Goal: Navigation & Orientation: Find specific page/section

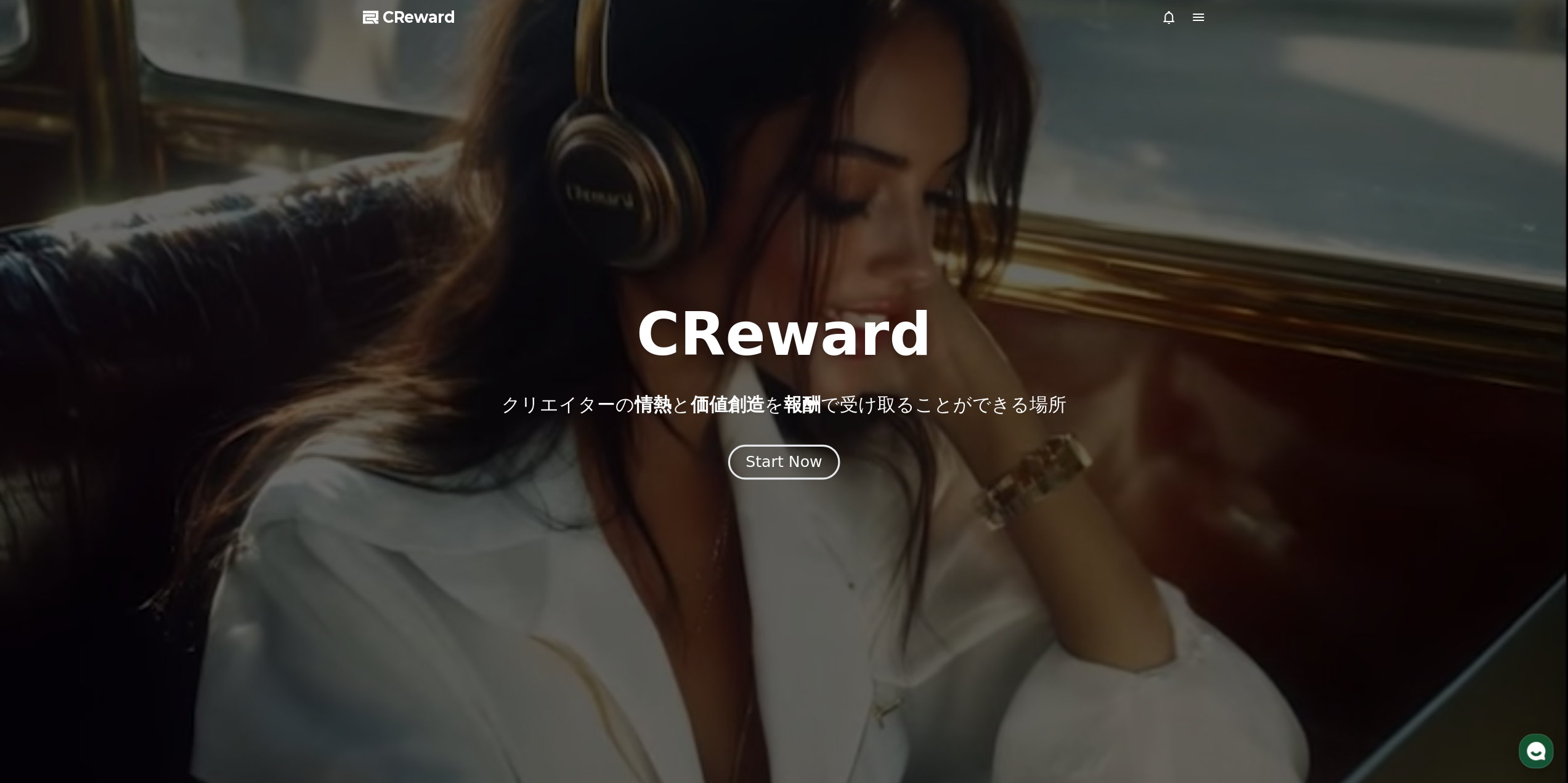
click at [795, 459] on div "Start Now" at bounding box center [784, 462] width 77 height 21
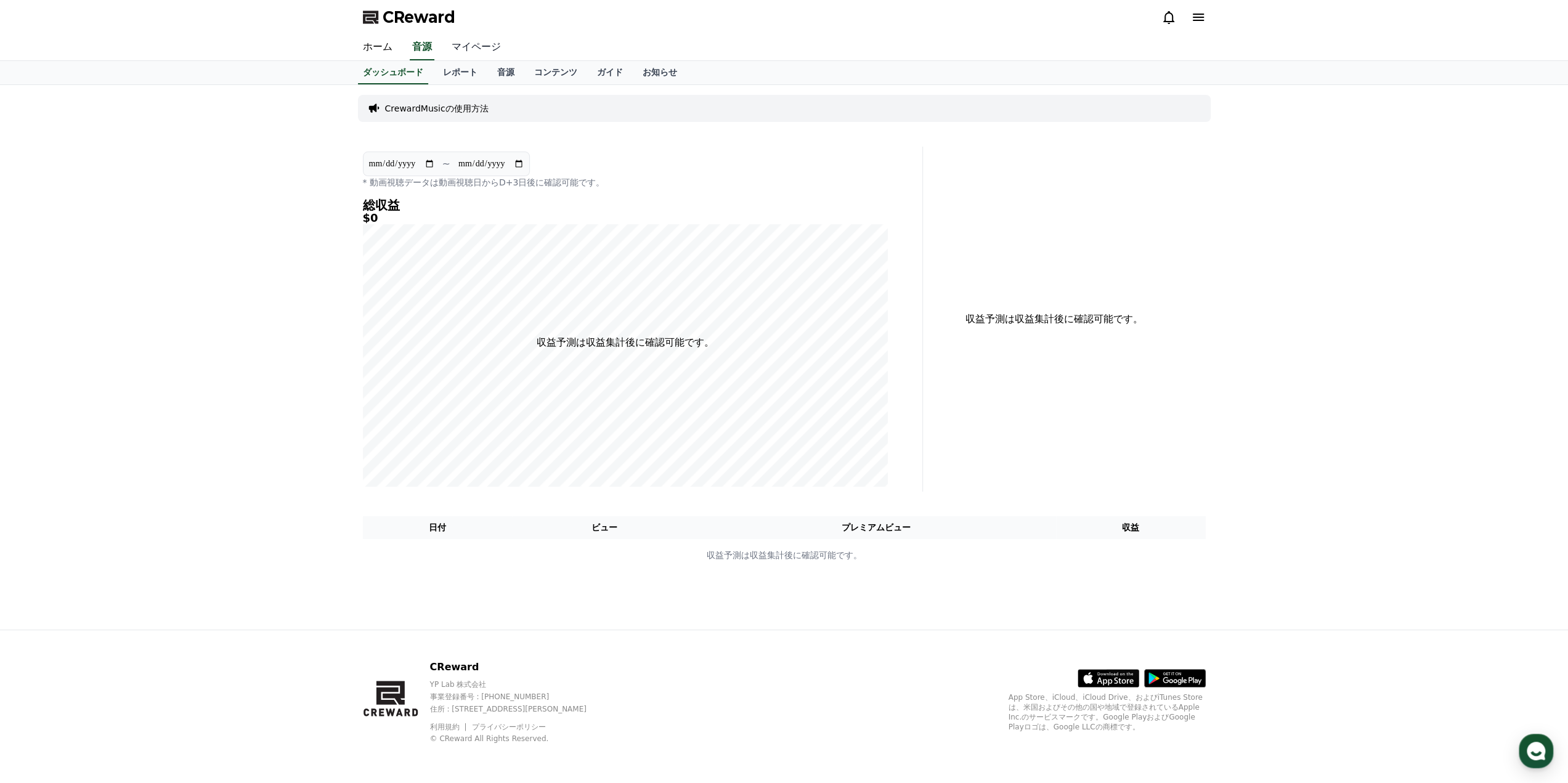
click at [455, 44] on link "マイページ" at bounding box center [476, 47] width 69 height 26
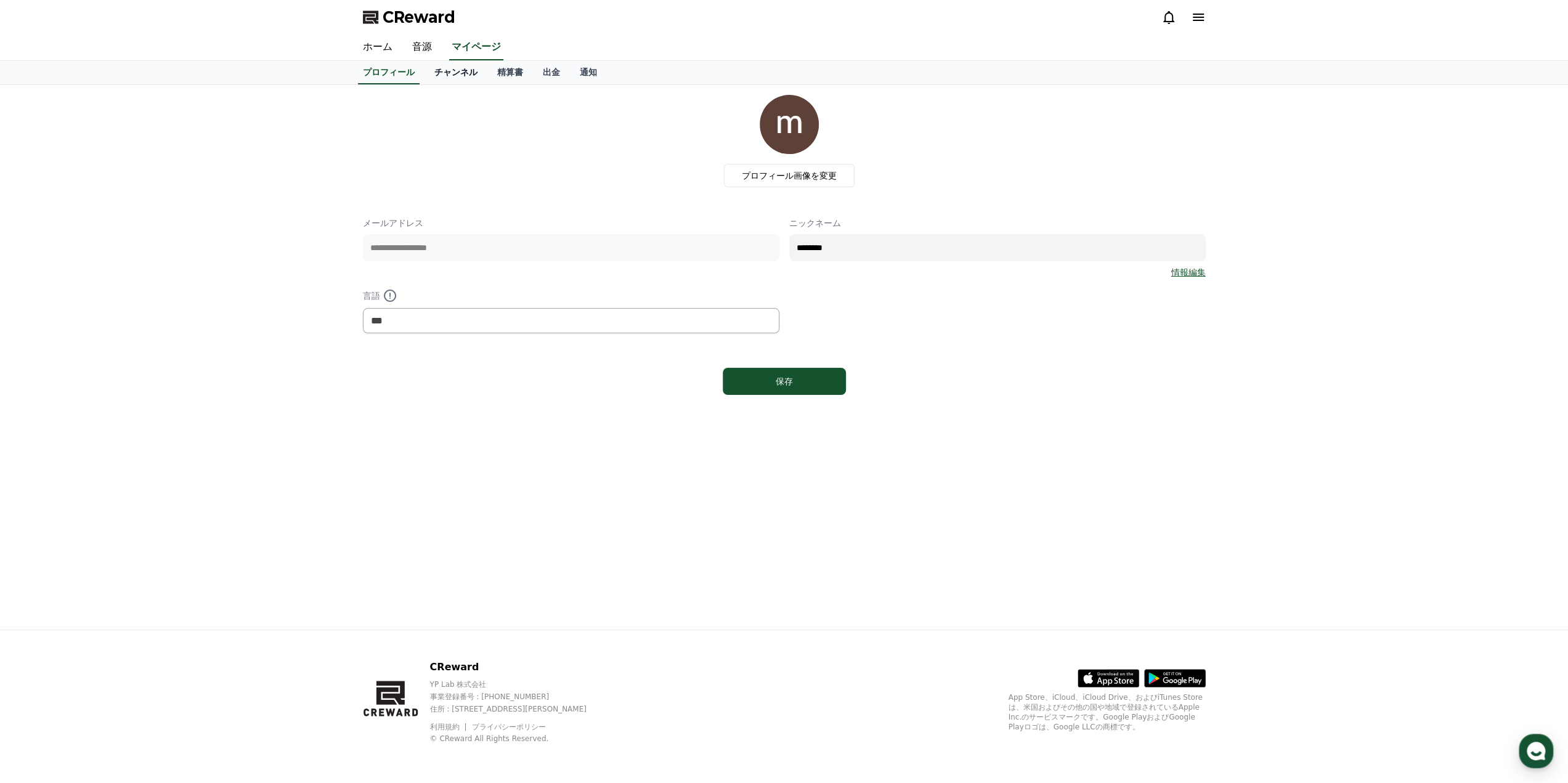
click at [429, 69] on link "チャンネル" at bounding box center [456, 73] width 63 height 24
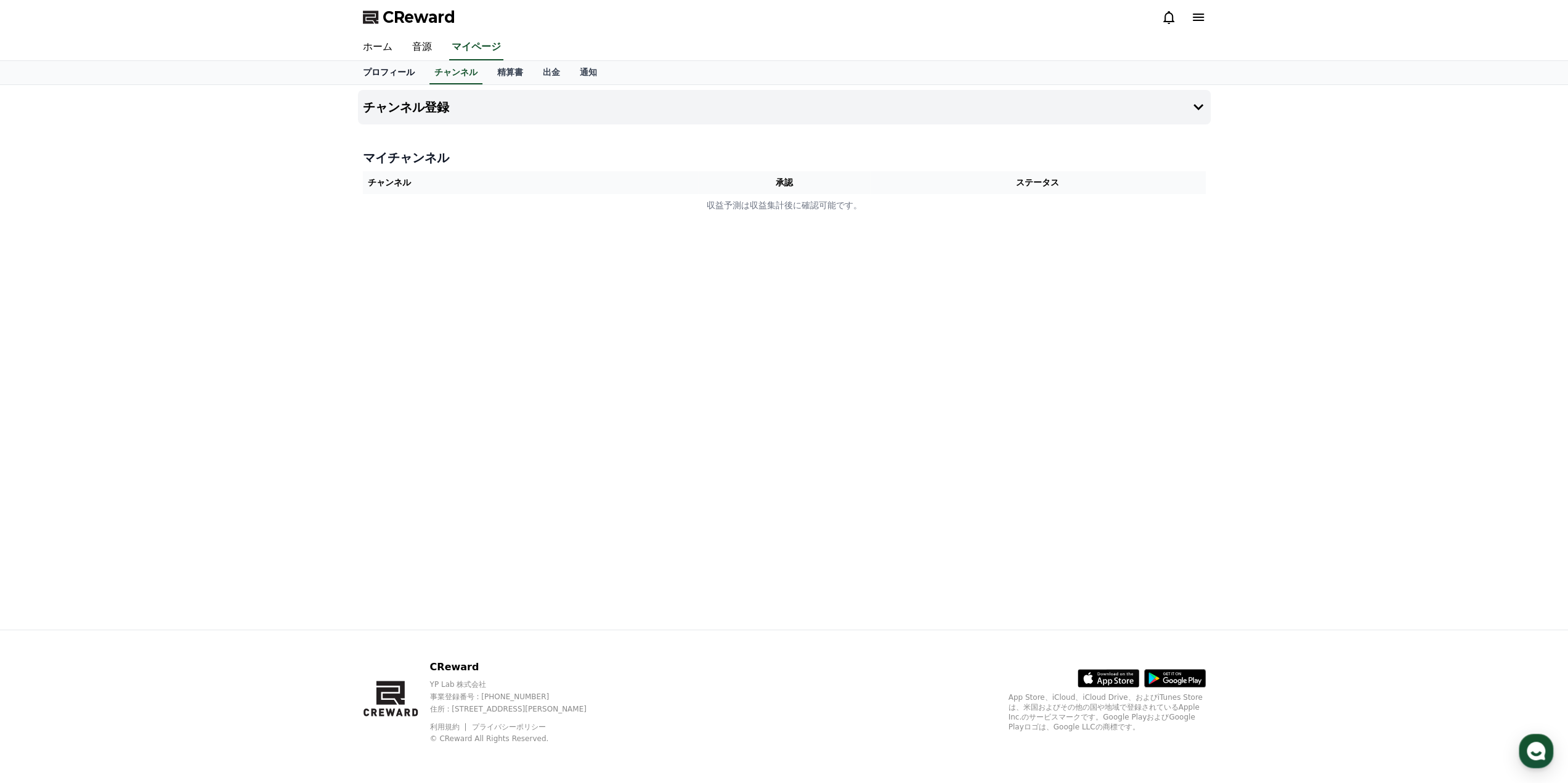
click at [367, 72] on link "プロフィール" at bounding box center [388, 73] width 72 height 24
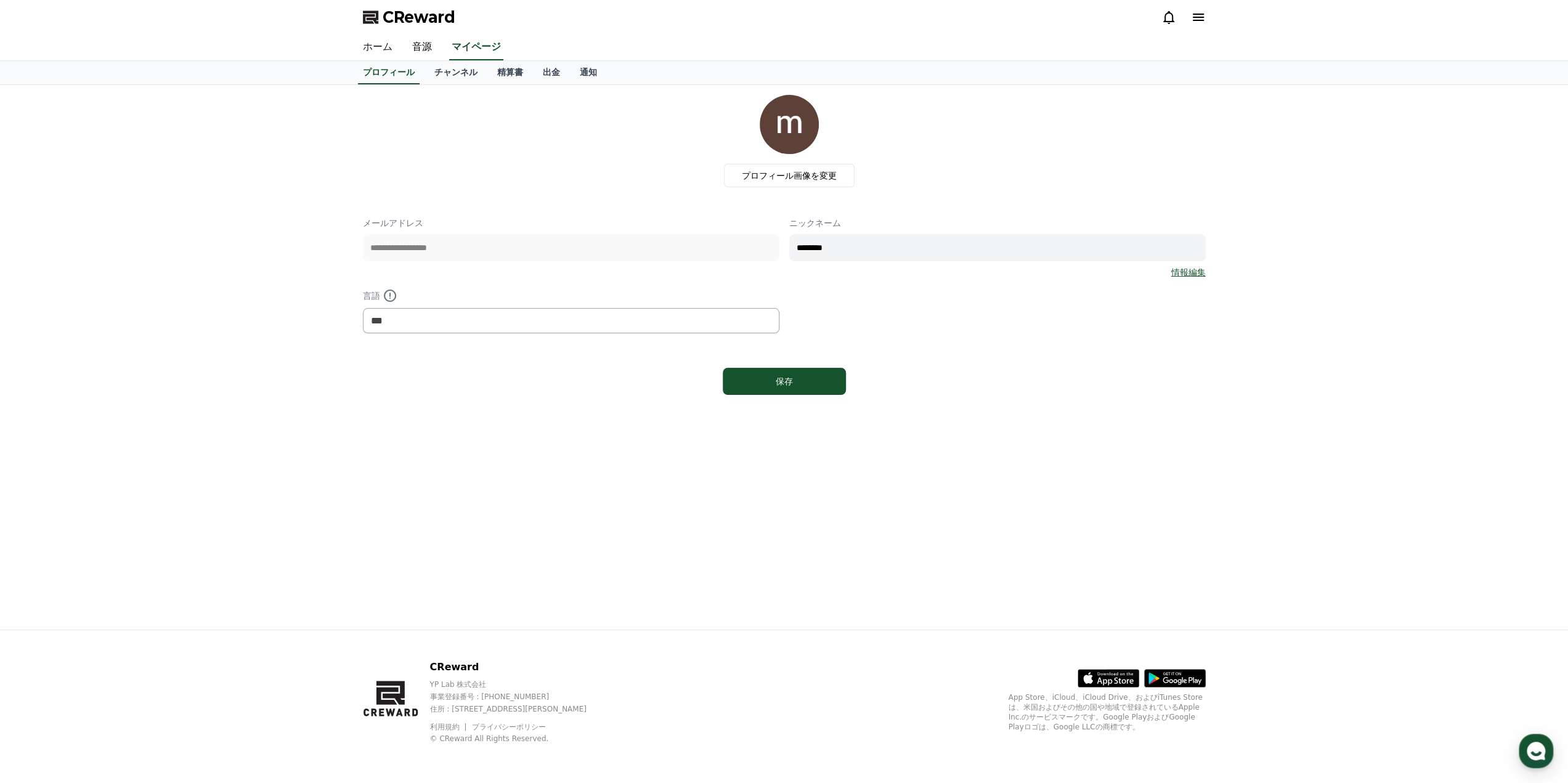
click at [367, 50] on link "ホーム" at bounding box center [377, 47] width 50 height 26
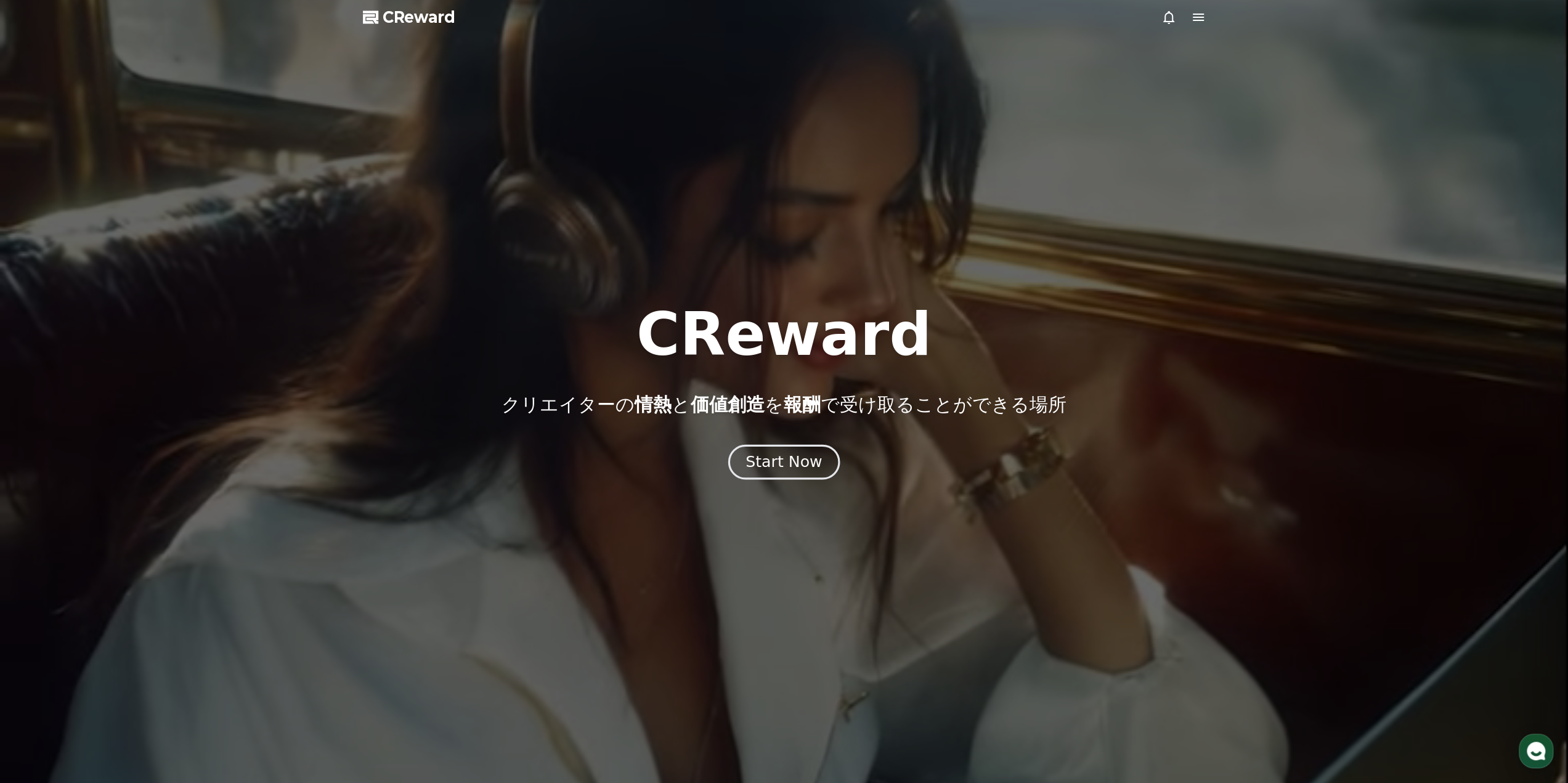
click at [815, 457] on div "Start Now" at bounding box center [784, 462] width 77 height 21
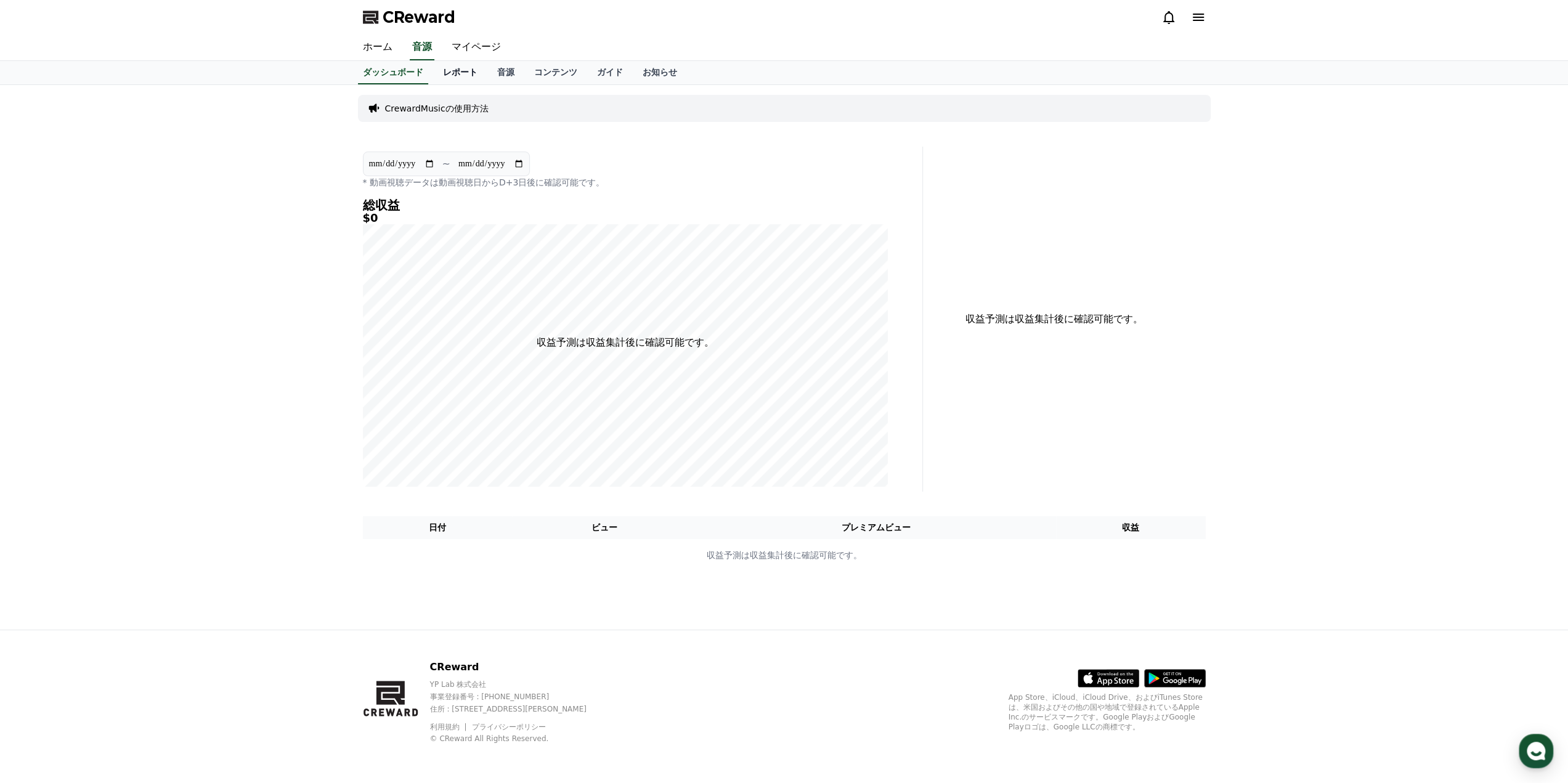
click at [437, 72] on link "レポート" at bounding box center [460, 73] width 54 height 24
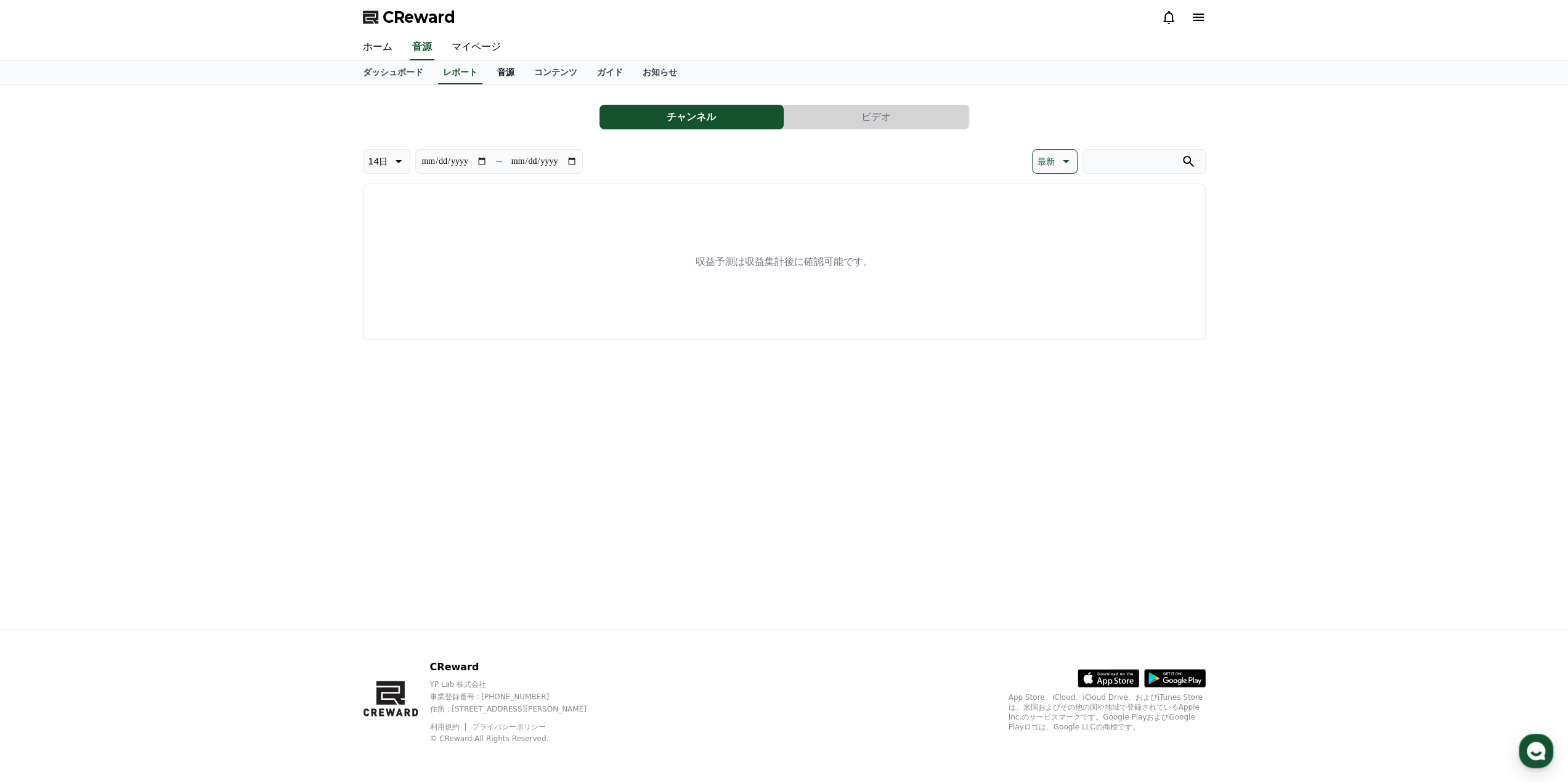
click at [490, 77] on link "音源" at bounding box center [505, 73] width 37 height 24
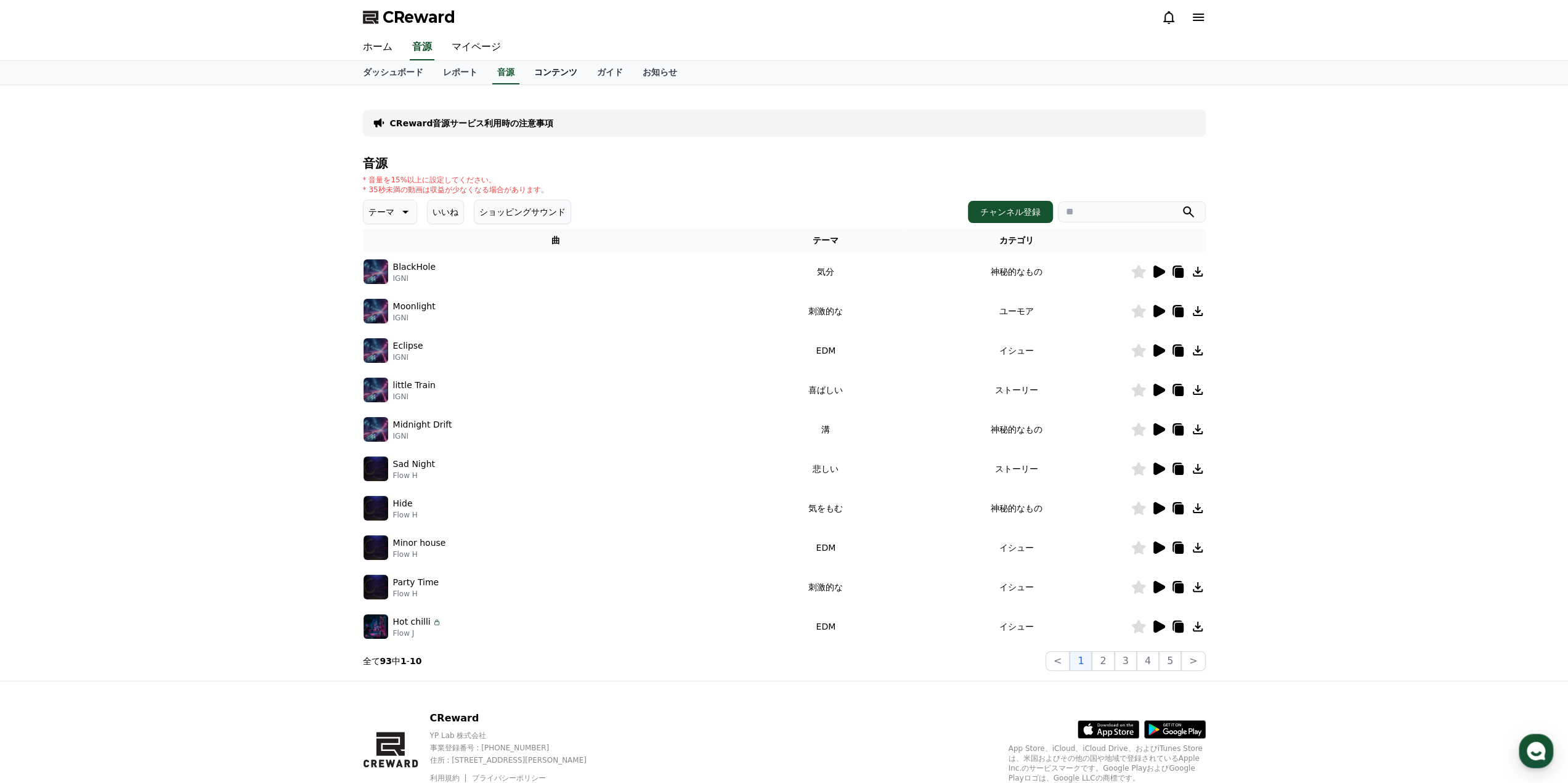
click at [524, 76] on link "コンテンツ" at bounding box center [556, 73] width 63 height 24
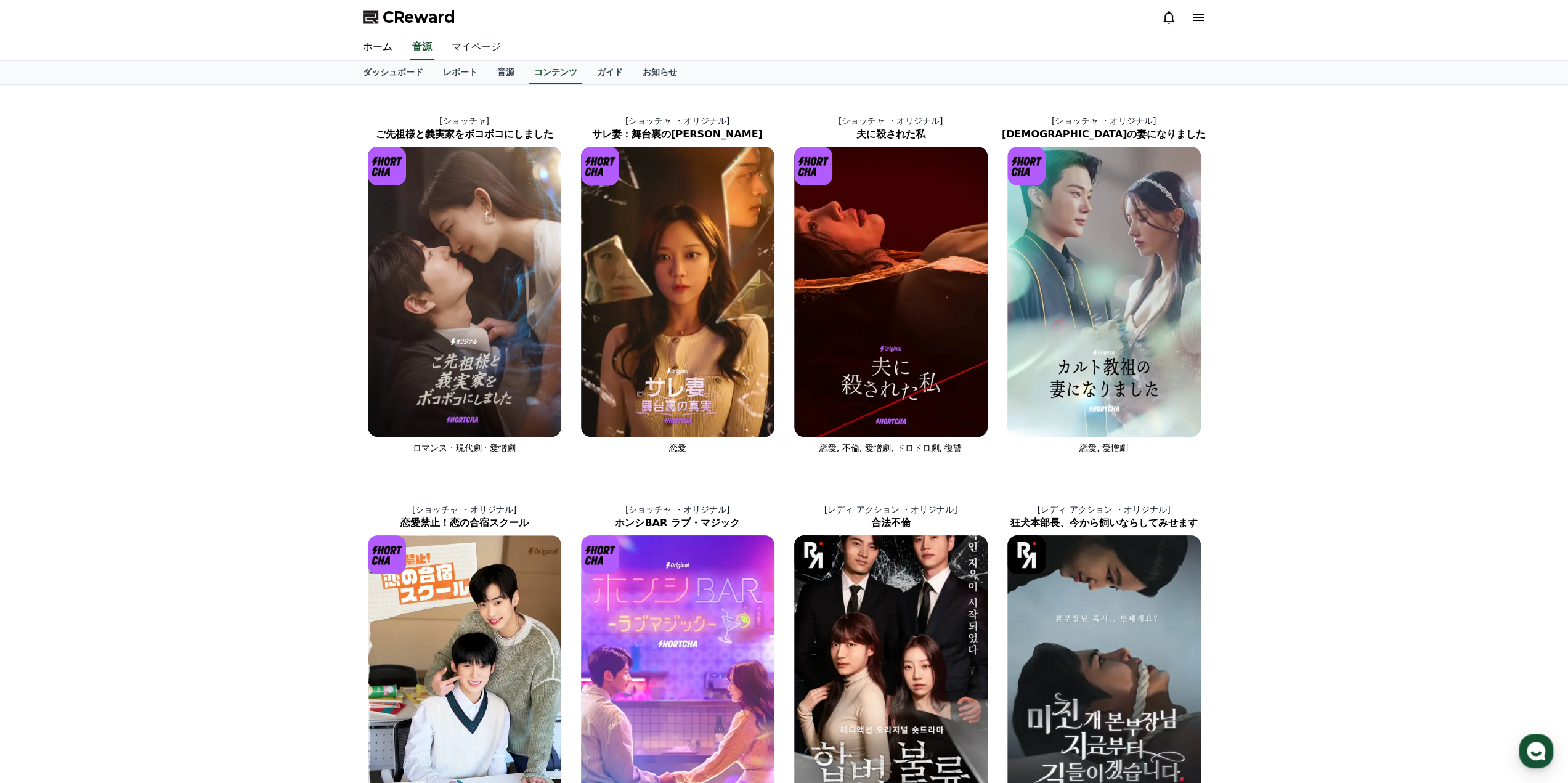
click at [463, 44] on link "マイページ" at bounding box center [476, 47] width 69 height 26
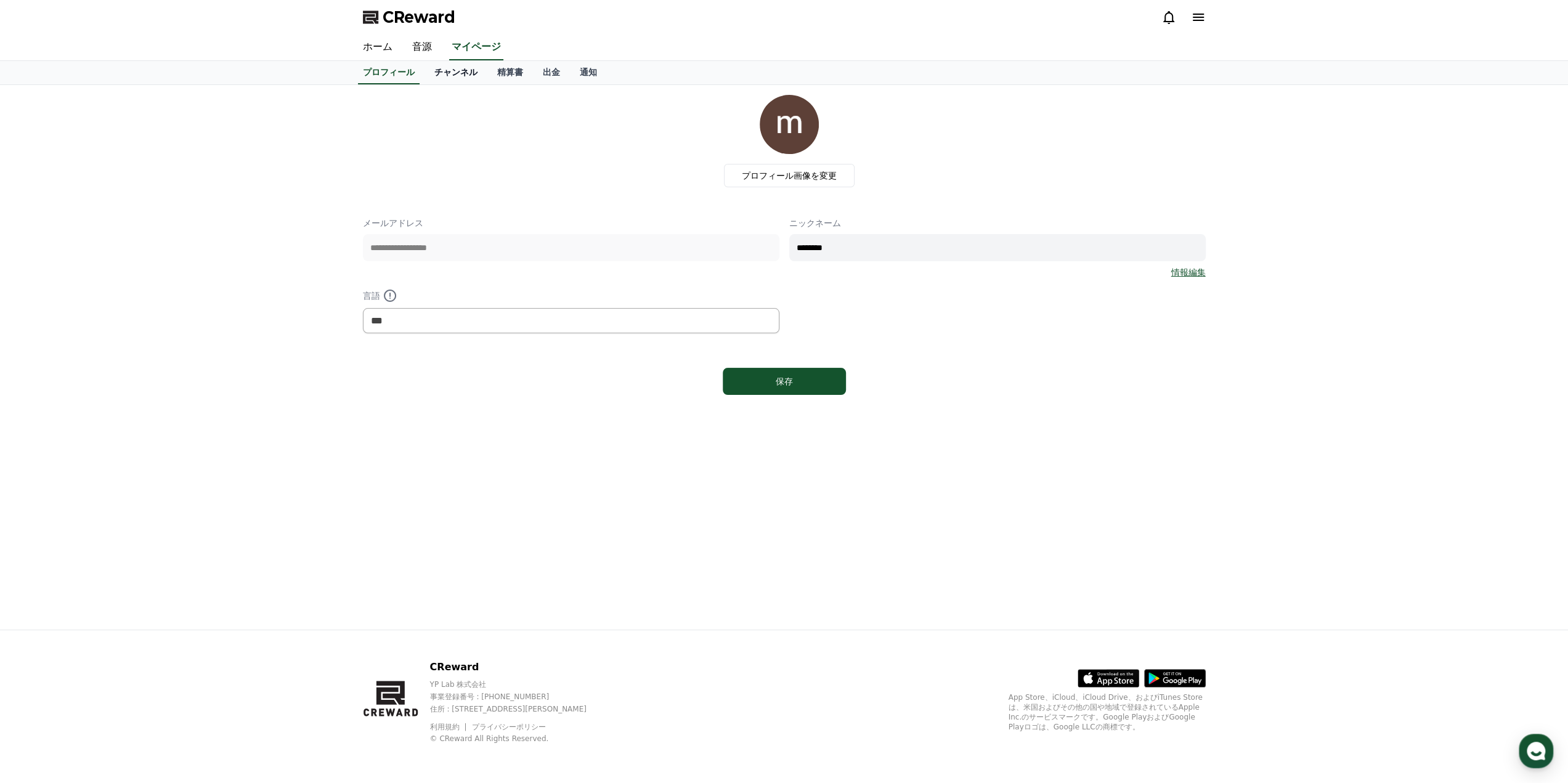
click at [456, 67] on link "チャンネル" at bounding box center [456, 73] width 63 height 24
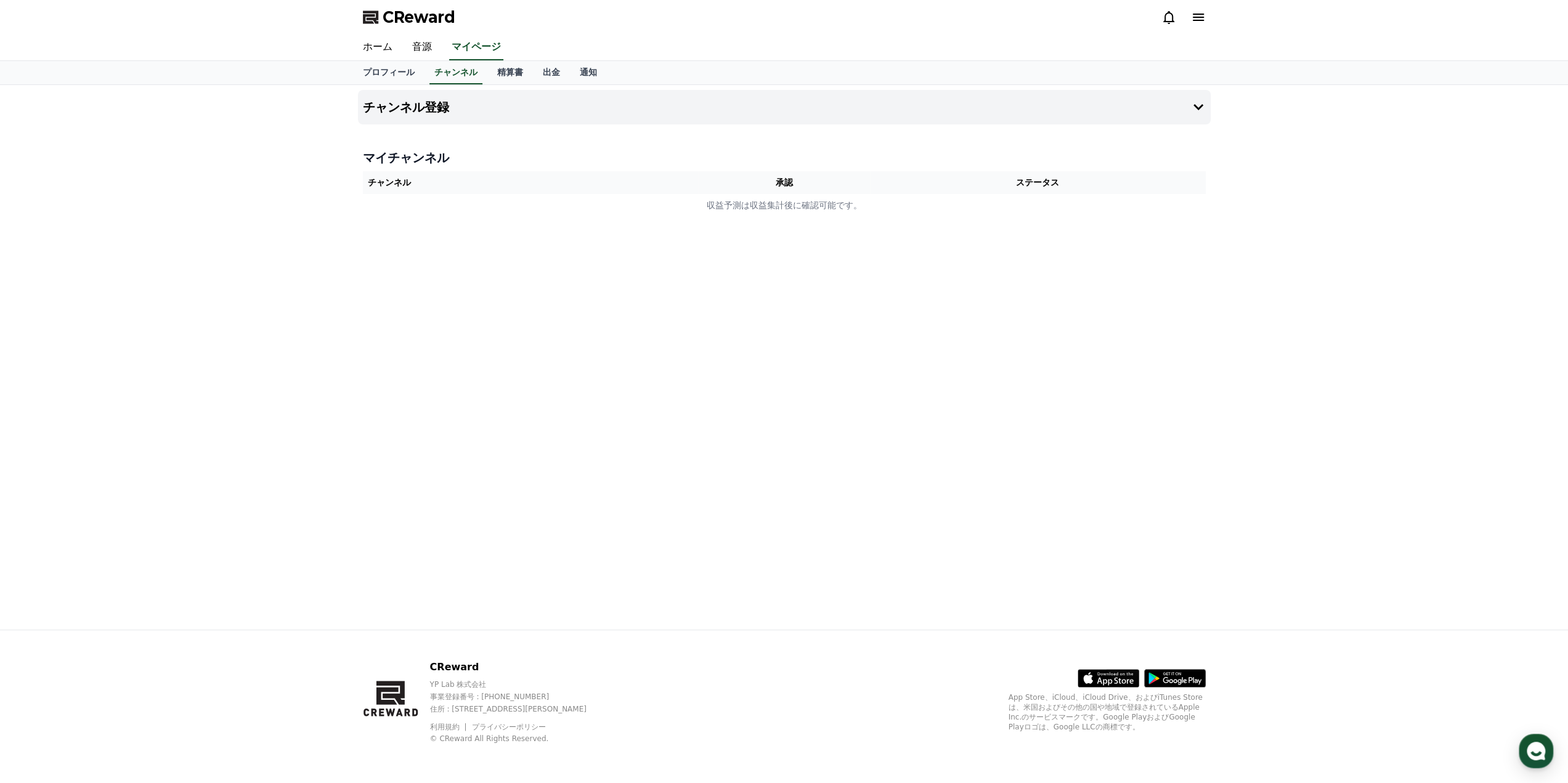
click at [797, 185] on th "承認" at bounding box center [784, 183] width 172 height 23
click at [793, 209] on td "収益予測は収益集計後に確認可能です。" at bounding box center [784, 205] width 843 height 23
click at [1197, 116] on button "チャンネル登録" at bounding box center [784, 107] width 853 height 34
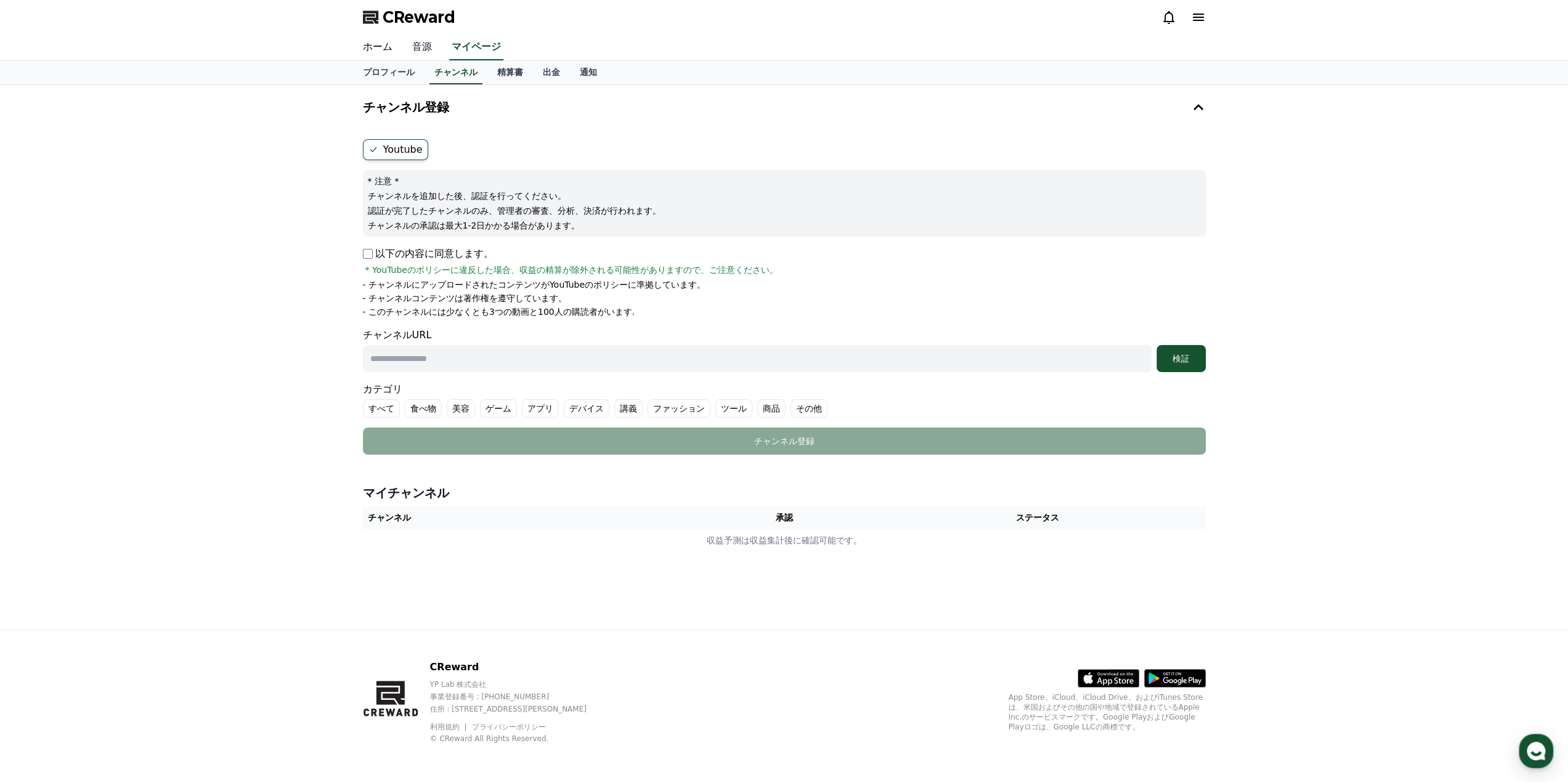
click at [414, 45] on link "音源" at bounding box center [422, 47] width 40 height 26
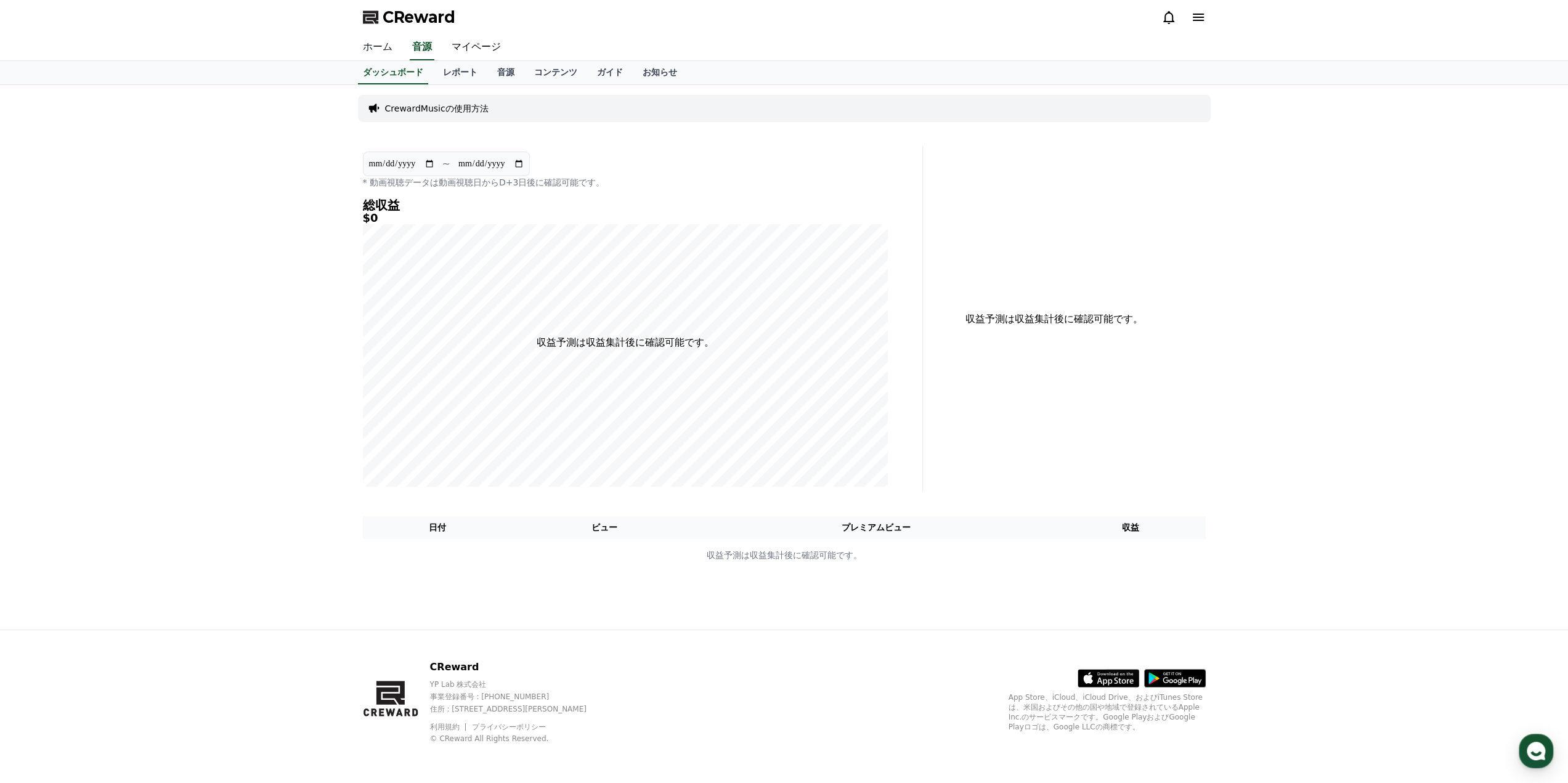
click at [376, 46] on link "ホーム" at bounding box center [377, 47] width 50 height 26
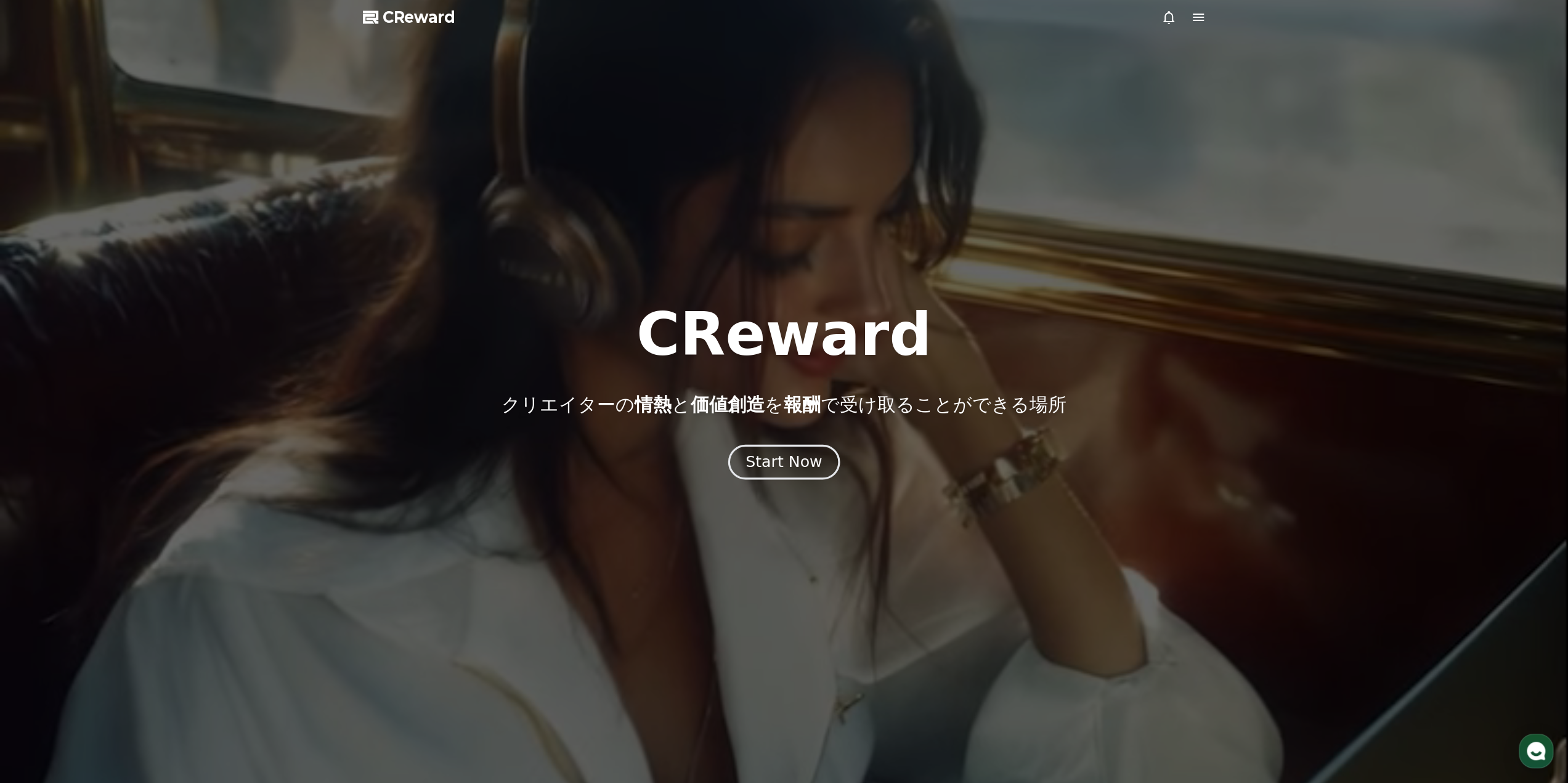
click at [770, 476] on button "Start Now" at bounding box center [784, 462] width 112 height 35
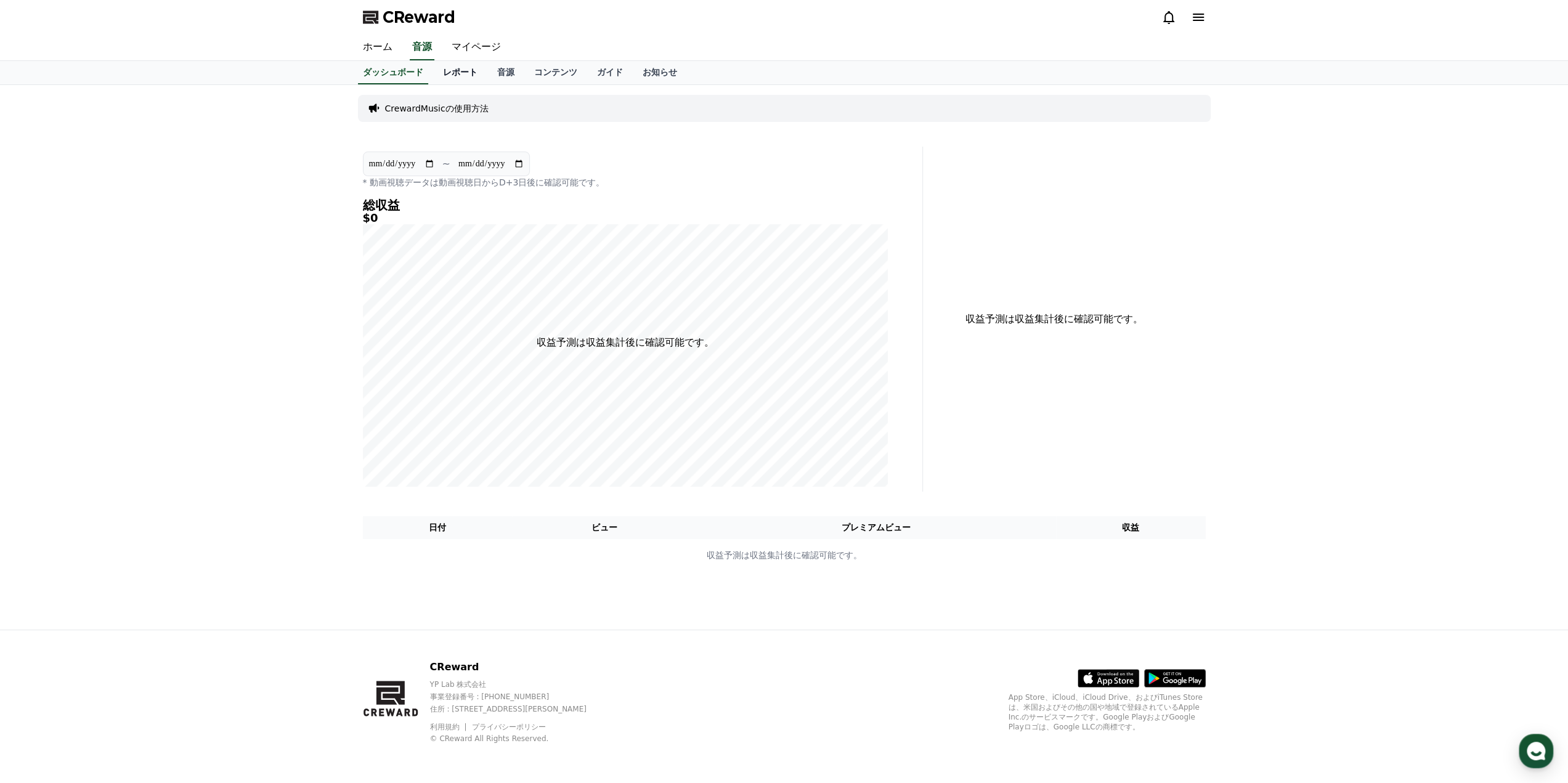
click at [449, 71] on link "レポート" at bounding box center [460, 73] width 54 height 24
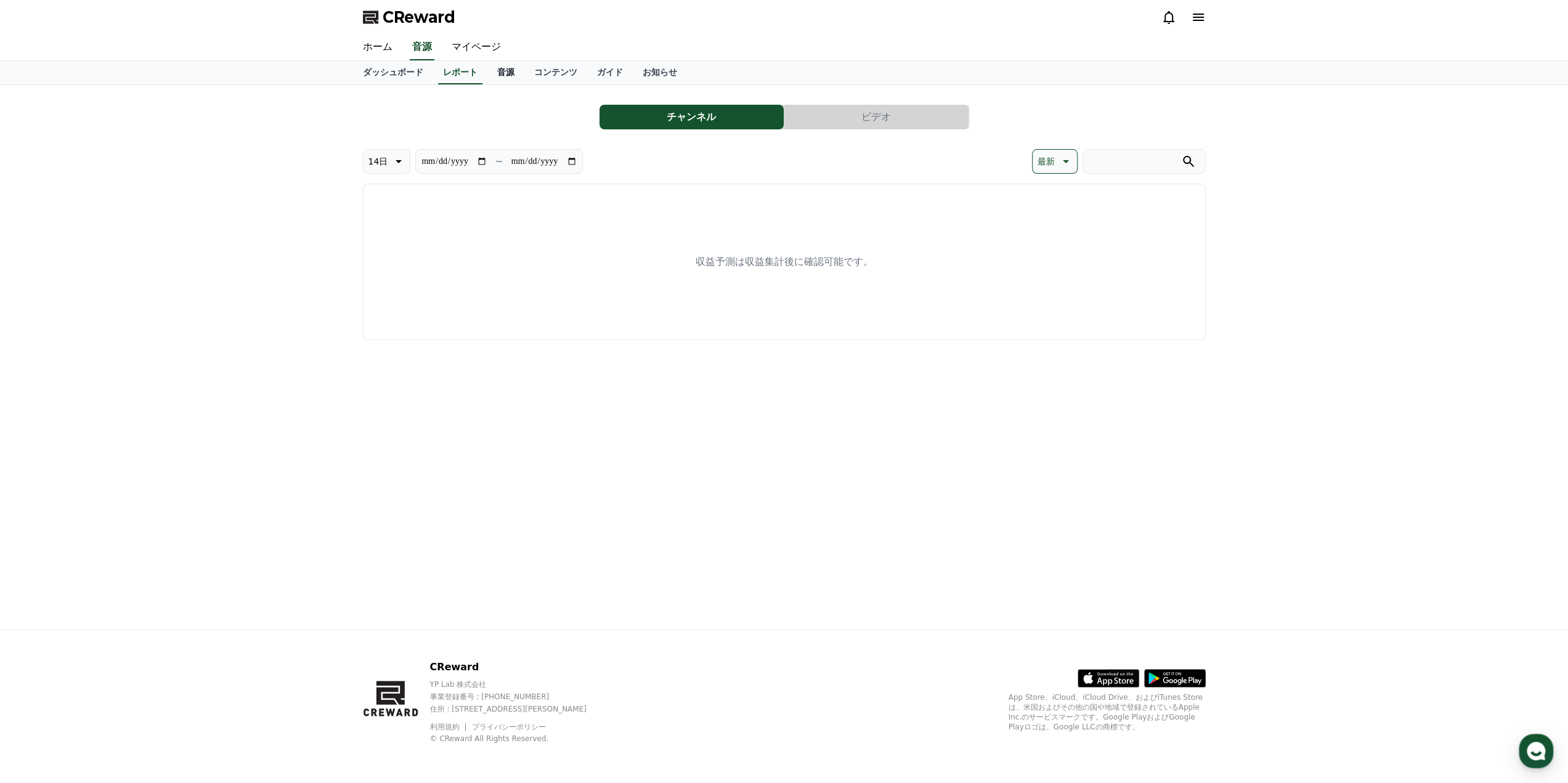
click at [487, 79] on link "音源" at bounding box center [505, 73] width 37 height 24
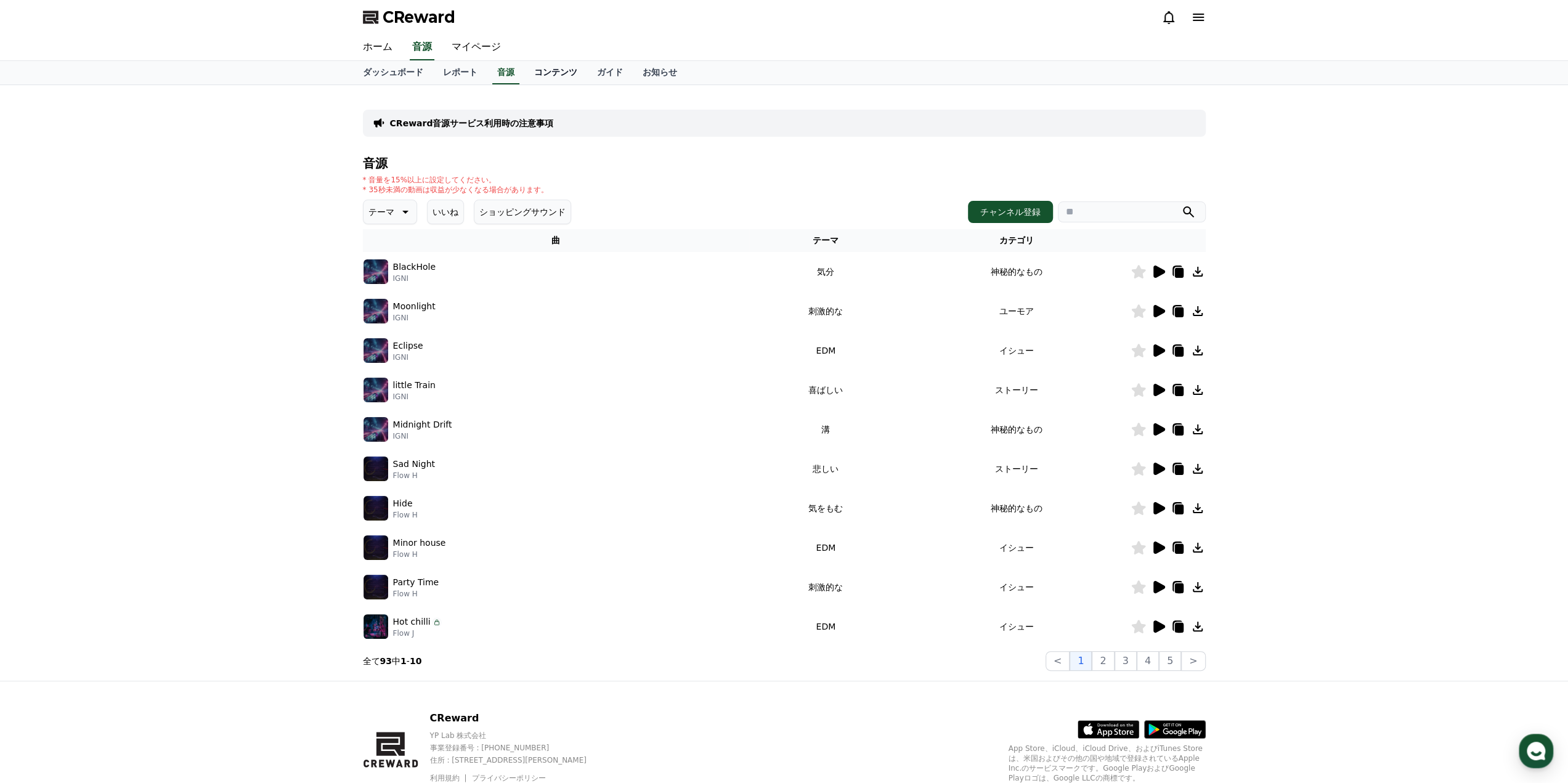
click at [524, 77] on link "コンテンツ" at bounding box center [556, 73] width 63 height 24
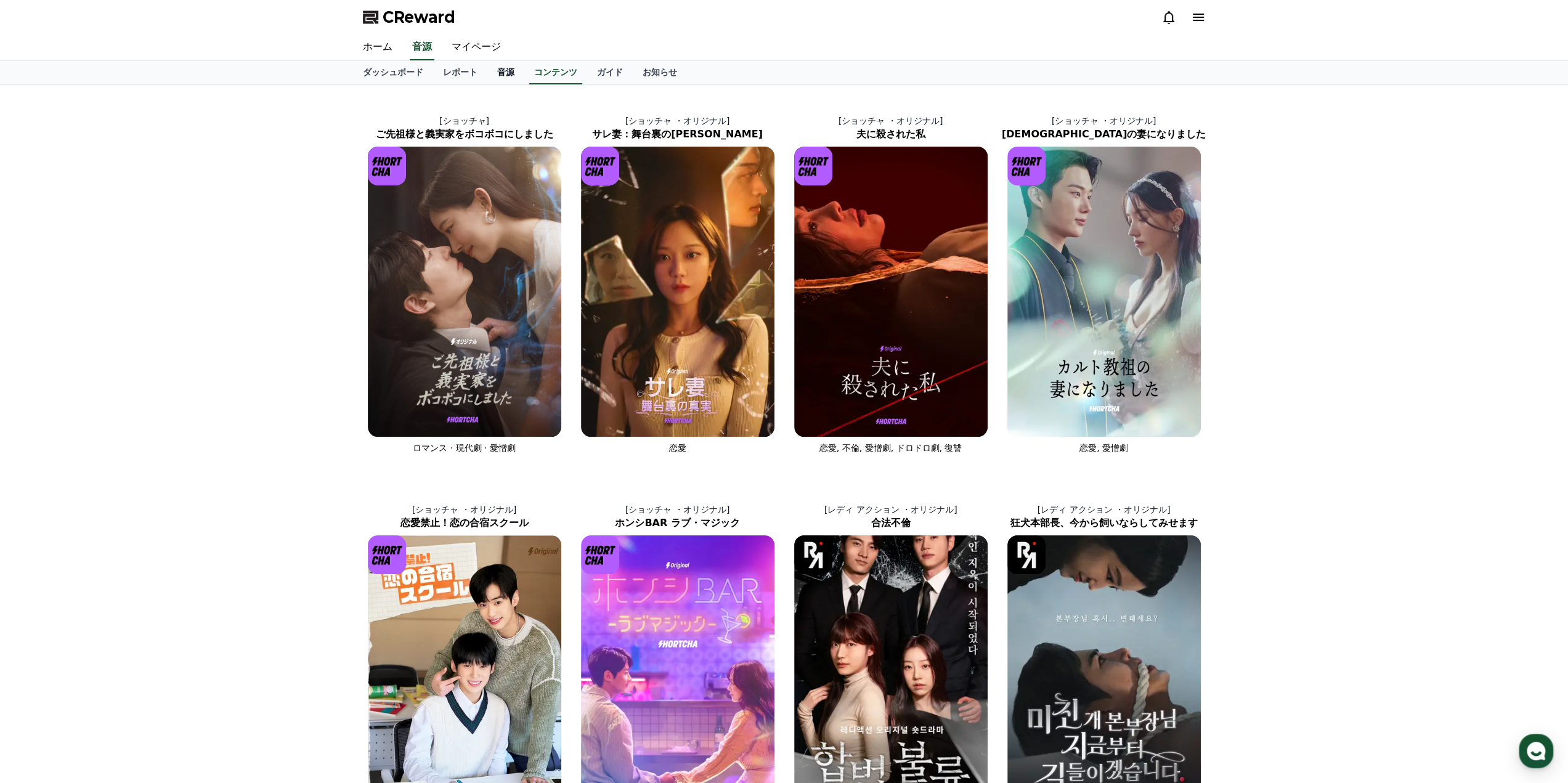
click at [487, 76] on link "音源" at bounding box center [505, 73] width 37 height 24
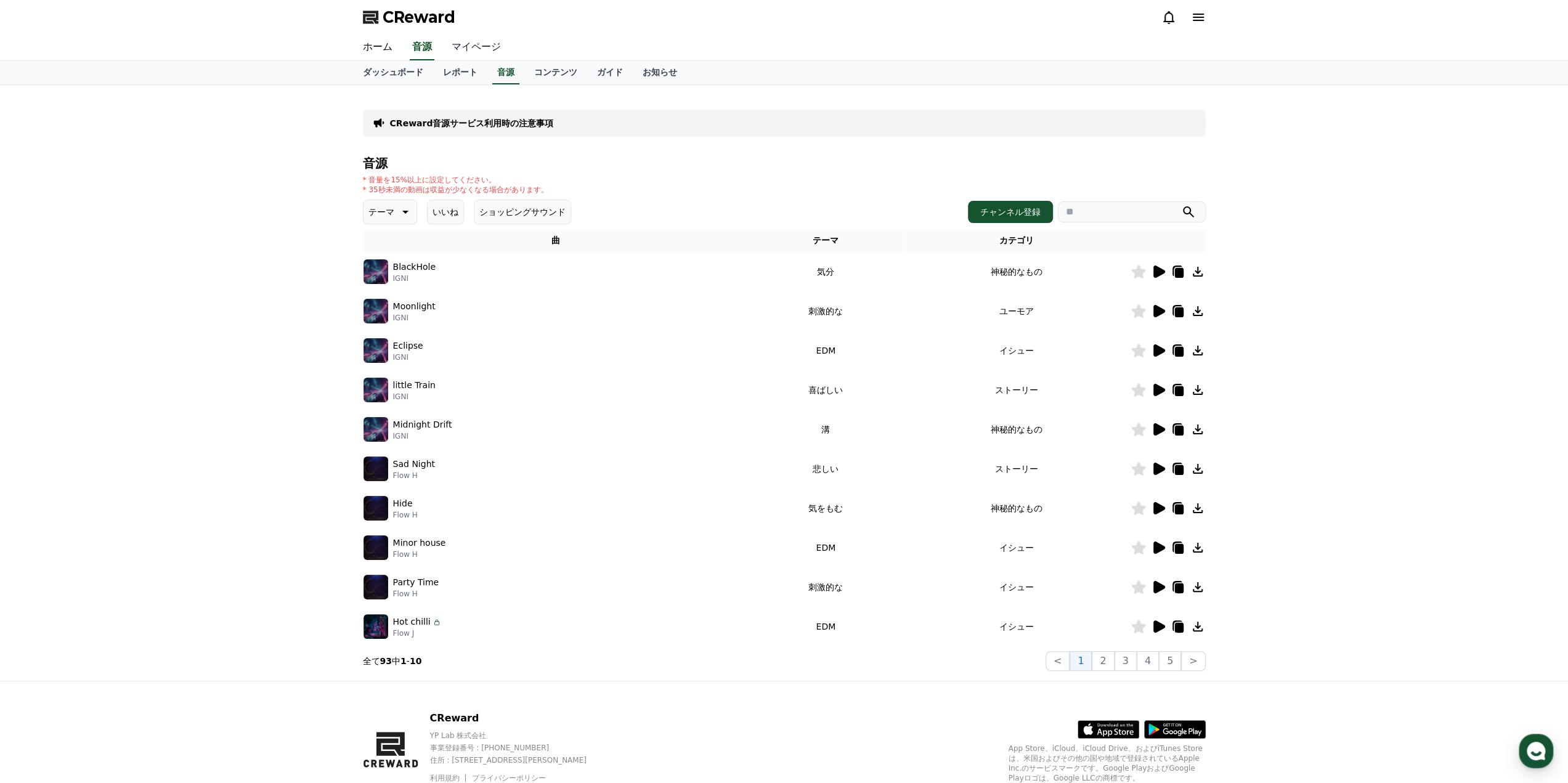
click at [458, 50] on link "マイページ" at bounding box center [476, 47] width 69 height 26
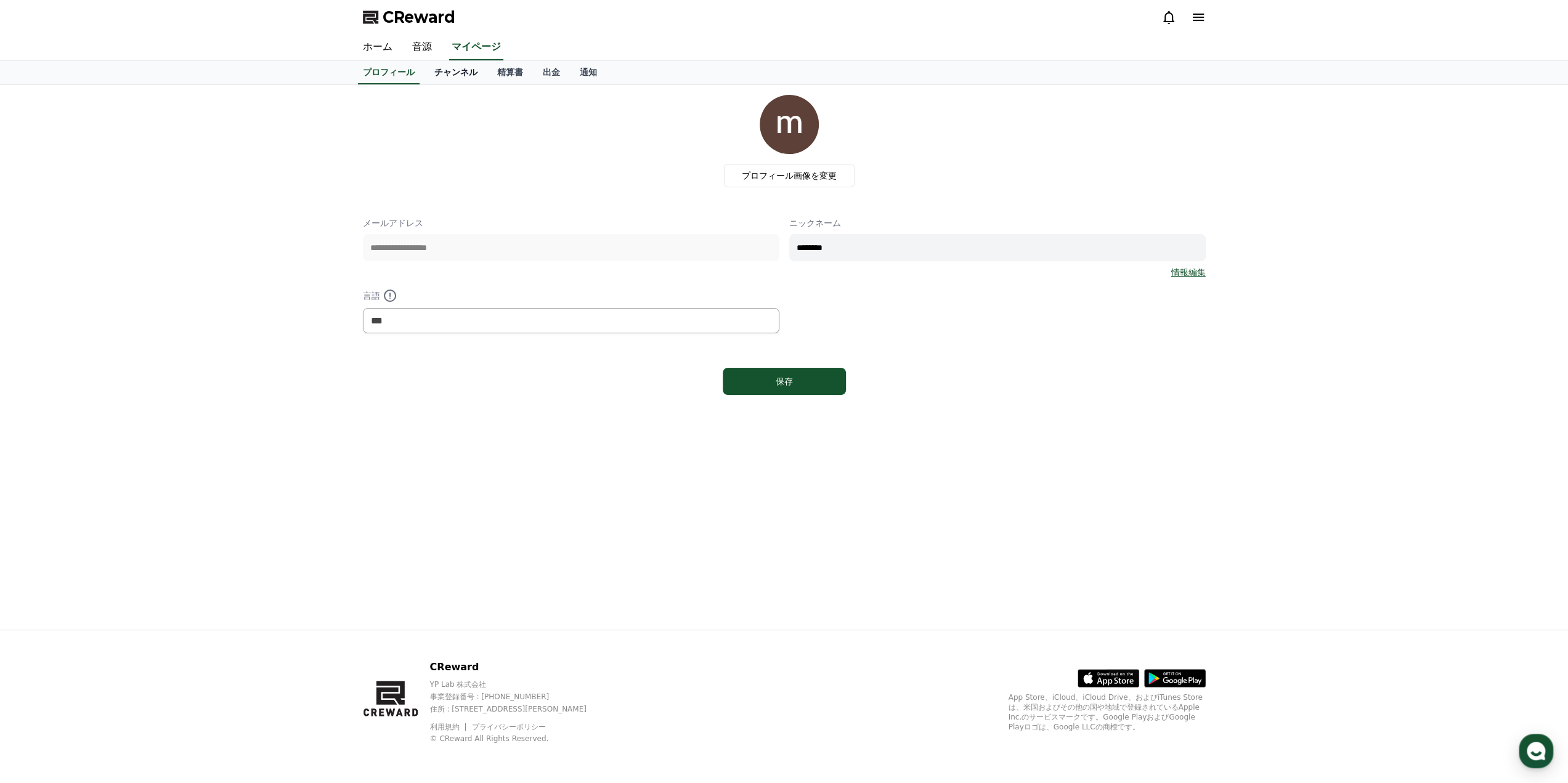
click at [452, 72] on link "チャンネル" at bounding box center [456, 73] width 63 height 24
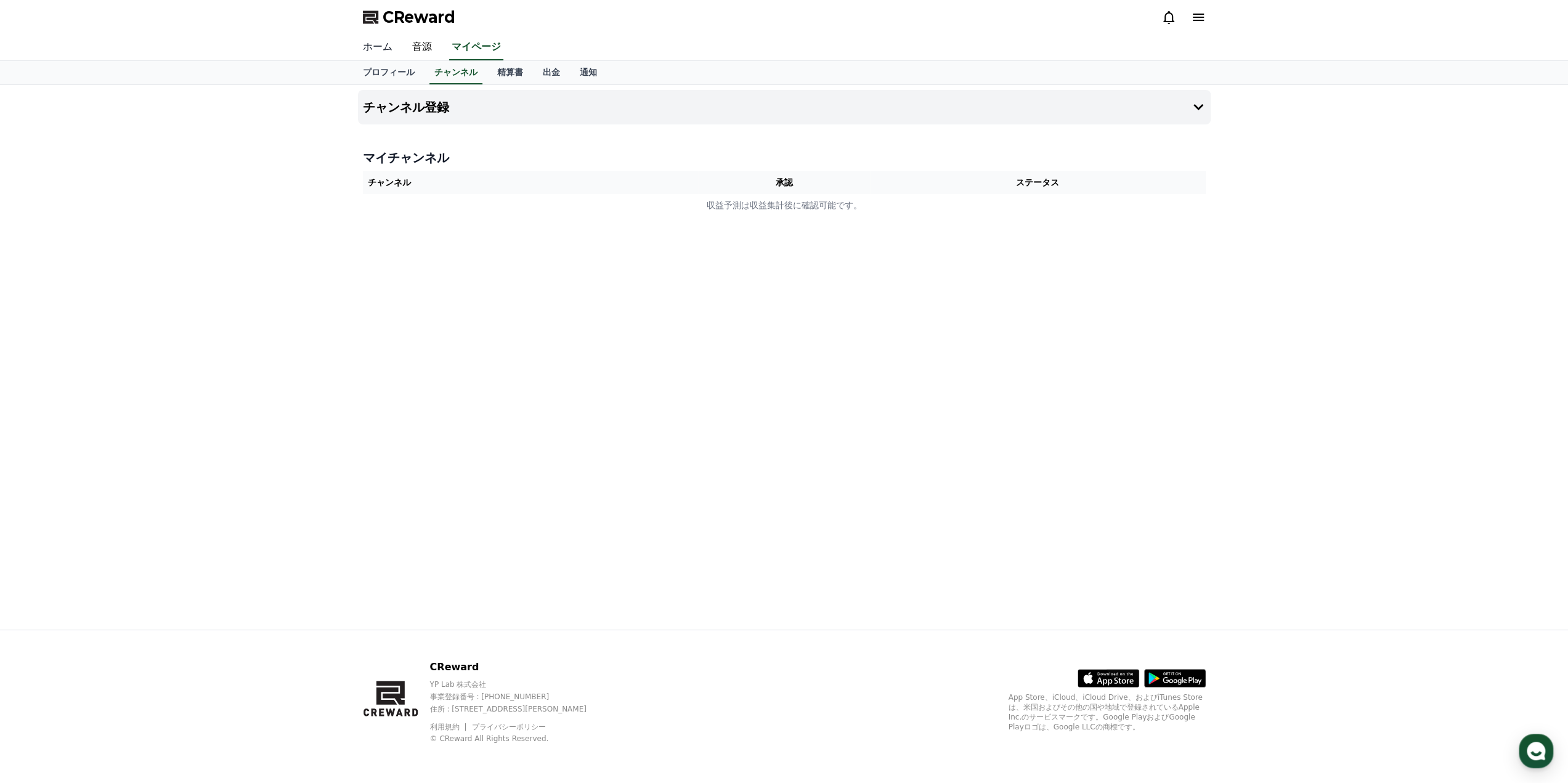
click at [375, 47] on link "ホーム" at bounding box center [377, 47] width 50 height 26
